Goal: Find contact information: Find contact information

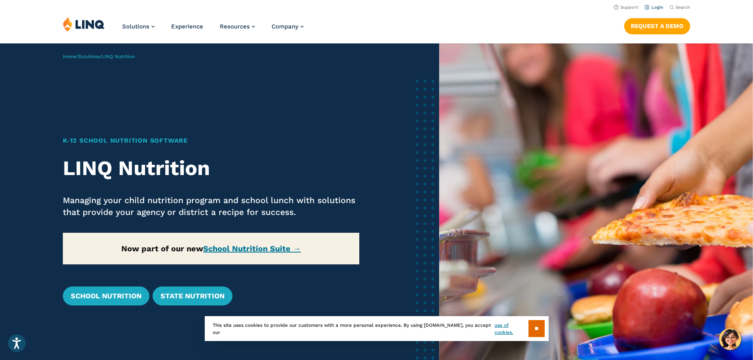
click at [650, 6] on link "Login" at bounding box center [654, 7] width 19 height 5
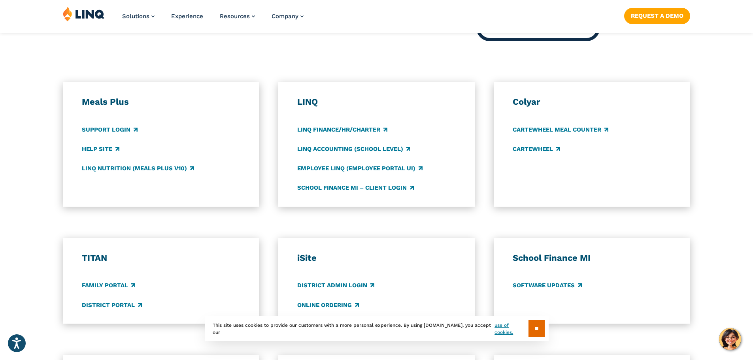
scroll to position [395, 0]
click at [105, 165] on link "LINQ Nutrition (Meals Plus v10)" at bounding box center [138, 167] width 112 height 9
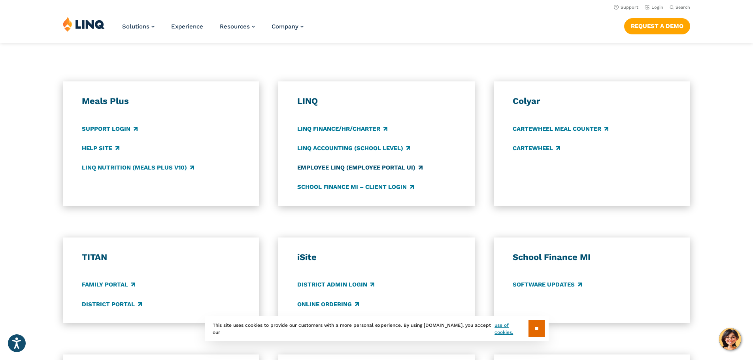
click at [321, 168] on link "Employee LINQ (Employee Portal UI)" at bounding box center [359, 167] width 125 height 9
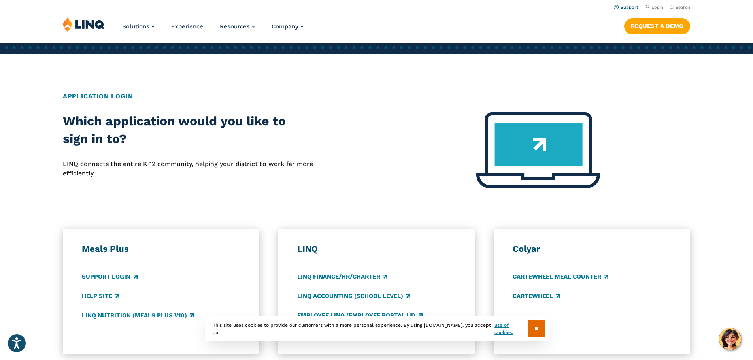
scroll to position [237, 0]
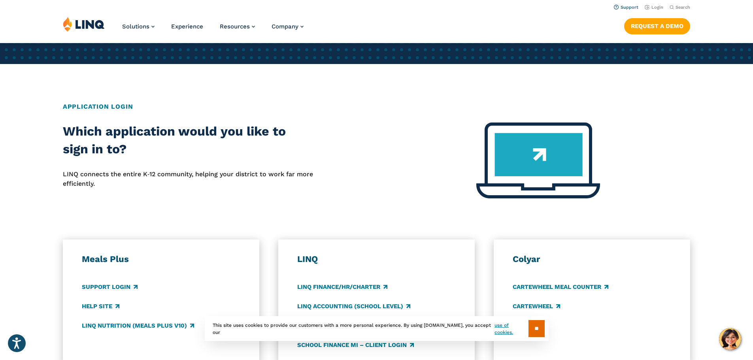
click at [625, 8] on link "Support" at bounding box center [626, 7] width 25 height 5
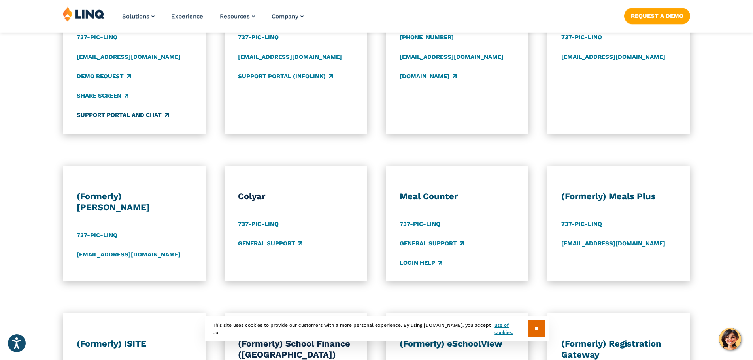
scroll to position [474, 0]
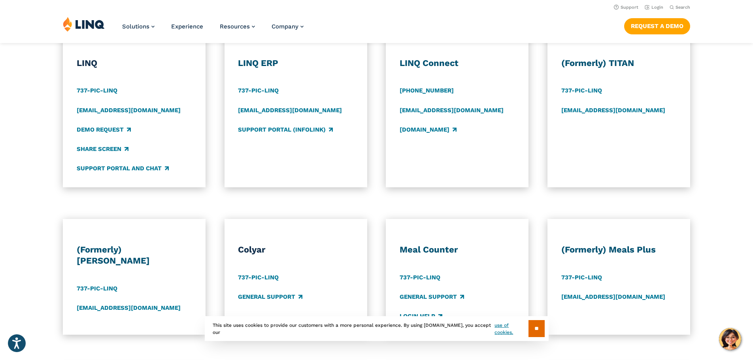
scroll to position [356, 0]
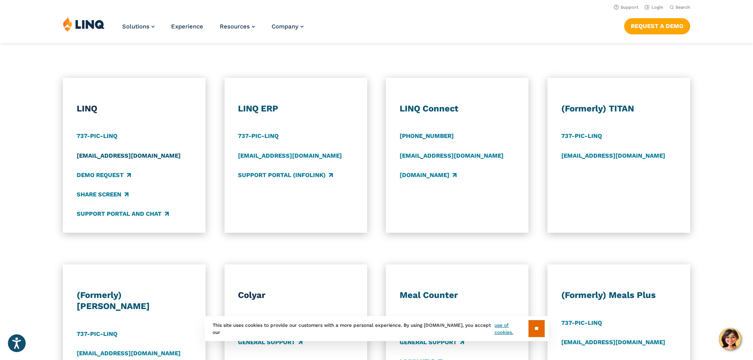
click at [97, 157] on link "[EMAIL_ADDRESS][DOMAIN_NAME]" at bounding box center [129, 155] width 104 height 9
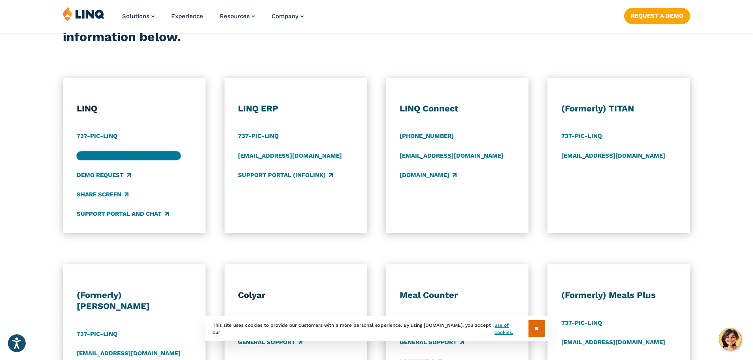
scroll to position [395, 0]
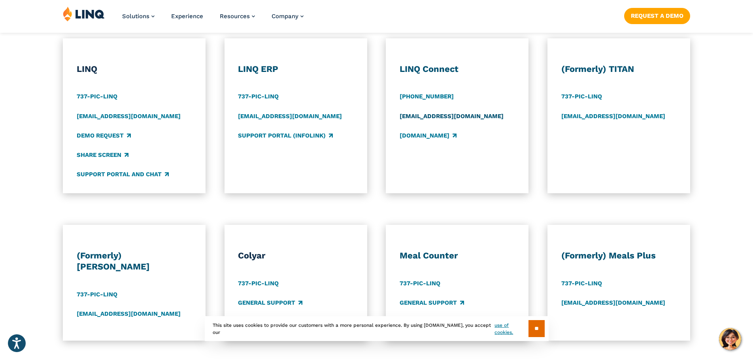
click at [442, 114] on link "[EMAIL_ADDRESS][DOMAIN_NAME]" at bounding box center [452, 116] width 104 height 9
click at [383, 56] on div "LINQ 737-PIC-[GEOGRAPHIC_DATA] [EMAIL_ADDRESS][DOMAIN_NAME] Demo Request Share …" at bounding box center [376, 115] width 753 height 155
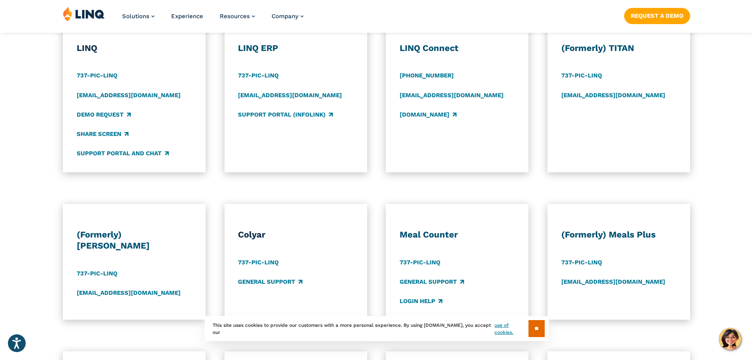
scroll to position [435, 0]
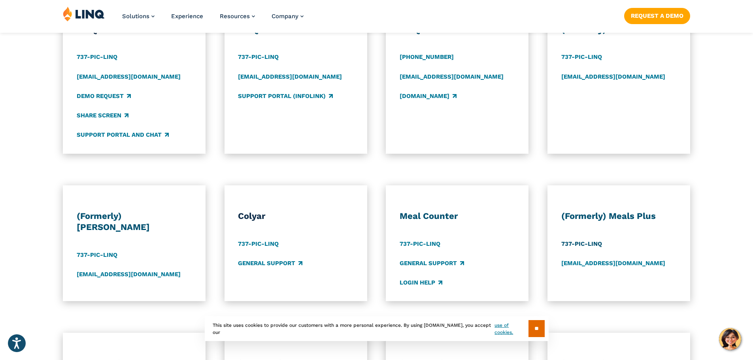
click at [571, 243] on link "737-PIC-LINQ" at bounding box center [581, 244] width 41 height 9
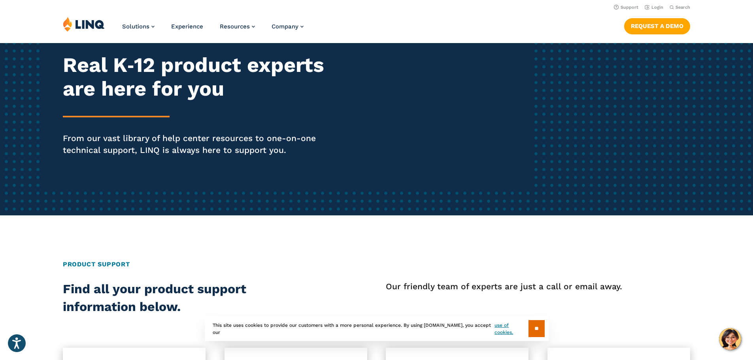
scroll to position [40, 0]
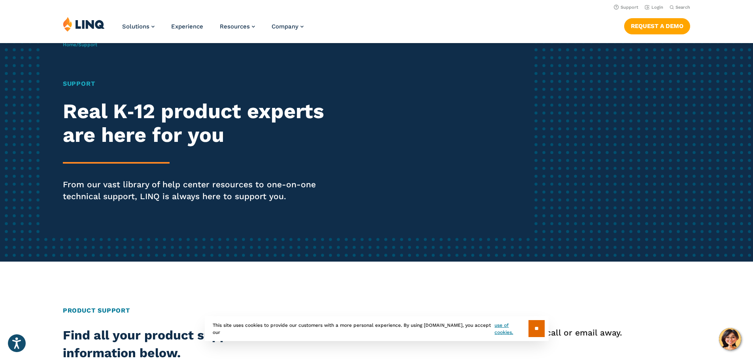
click at [725, 341] on section "** This site uses cookies to provide our customers with a more personal experie…" at bounding box center [376, 341] width 740 height 25
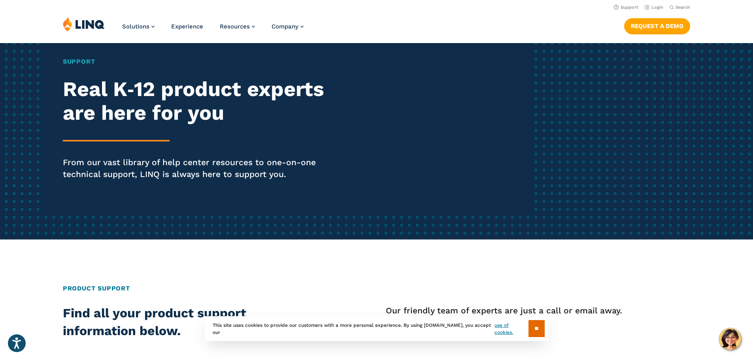
scroll to position [79, 0]
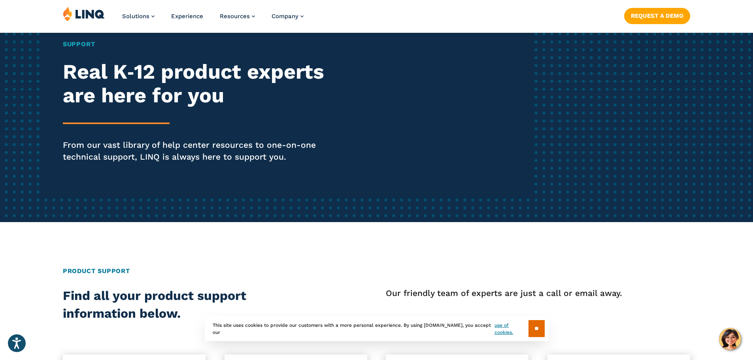
click at [730, 336] on section "** This site uses cookies to provide our customers with a more personal experie…" at bounding box center [376, 341] width 740 height 25
click at [542, 330] on input "**" at bounding box center [536, 328] width 16 height 17
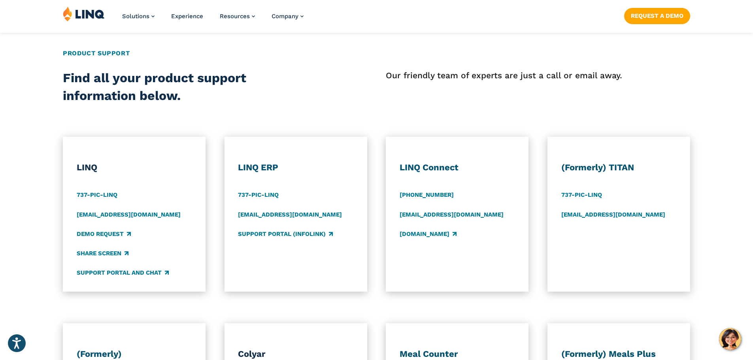
scroll to position [316, 0]
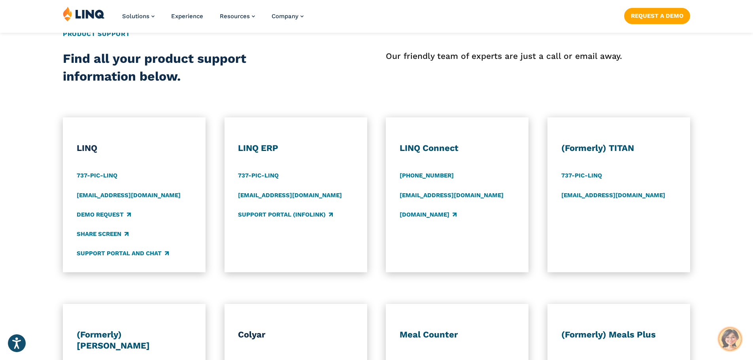
click at [729, 338] on img "Hello, have a question? Let’s chat." at bounding box center [730, 339] width 22 height 22
